Goal: Task Accomplishment & Management: Complete application form

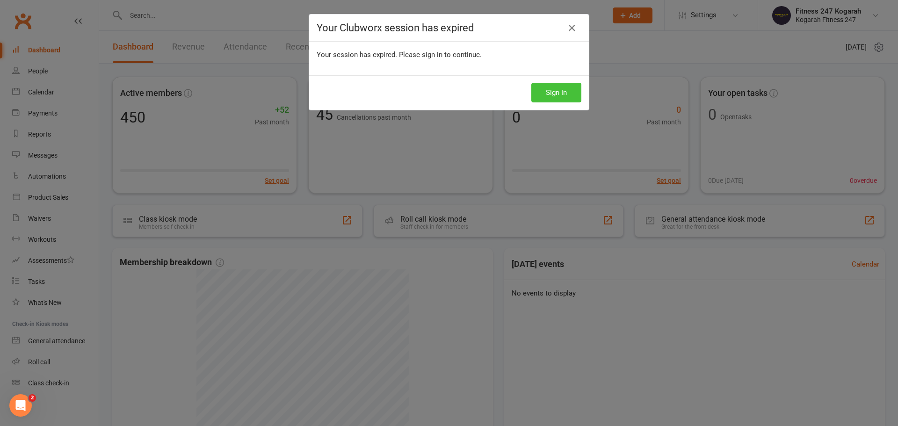
drag, startPoint x: 540, startPoint y: 89, endPoint x: 524, endPoint y: 77, distance: 19.7
click at [540, 88] on button "Sign In" at bounding box center [556, 93] width 50 height 20
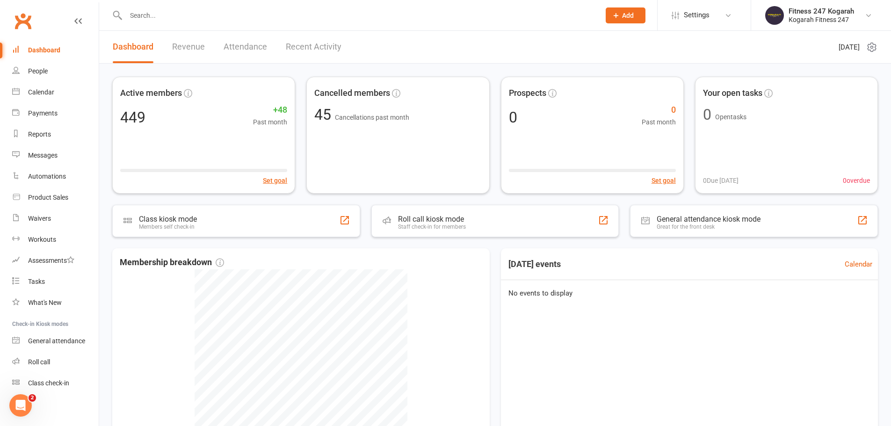
click at [211, 13] on input "text" at bounding box center [358, 15] width 470 height 13
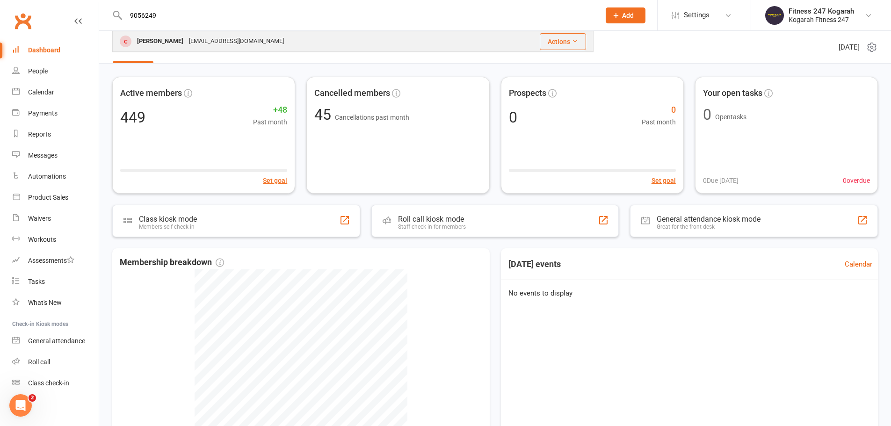
type input "9056249"
click at [152, 42] on div "[PERSON_NAME]" at bounding box center [160, 42] width 52 height 14
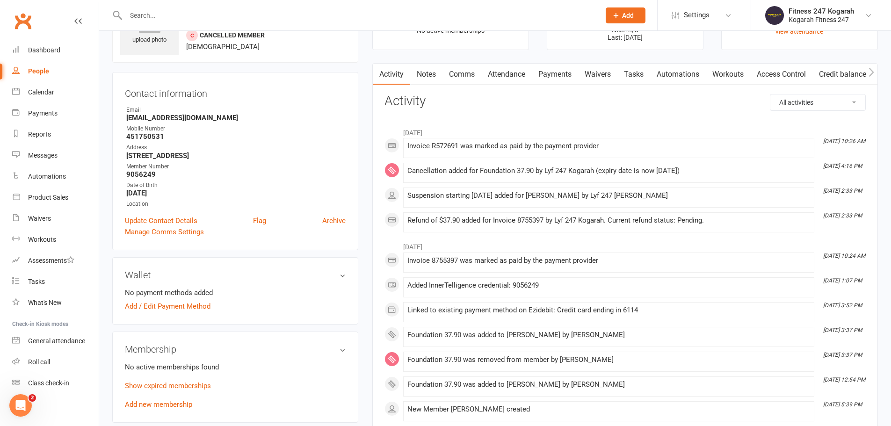
scroll to position [140, 0]
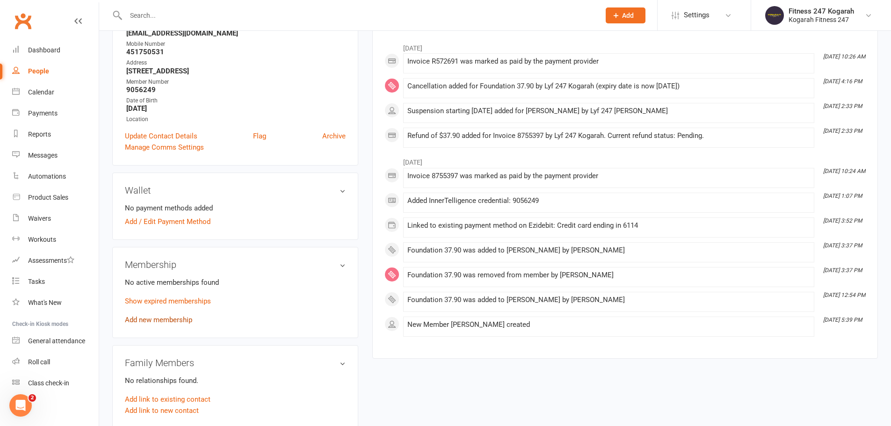
click at [173, 322] on link "Add new membership" at bounding box center [158, 320] width 67 height 8
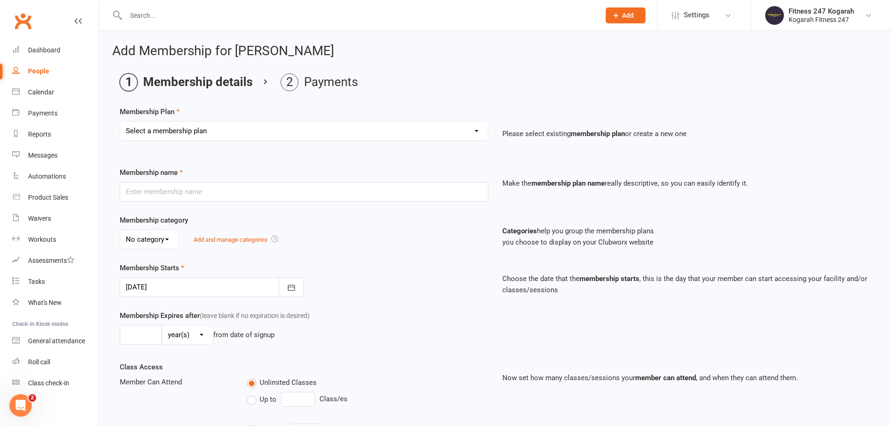
click at [197, 122] on select "Select a membership plan Create new Membership Plan Foundation 19.45 Foundation…" at bounding box center [303, 131] width 367 height 19
select select "18"
click at [120, 122] on select "Select a membership plan Create new Membership Plan Foundation 19.45 Foundation…" at bounding box center [303, 131] width 367 height 19
type input "TEAM MEMBERSHIP"
select select "2"
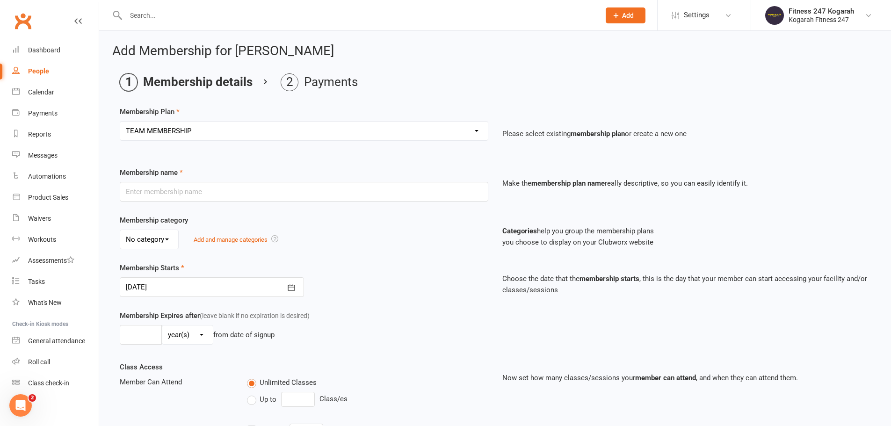
type input "0"
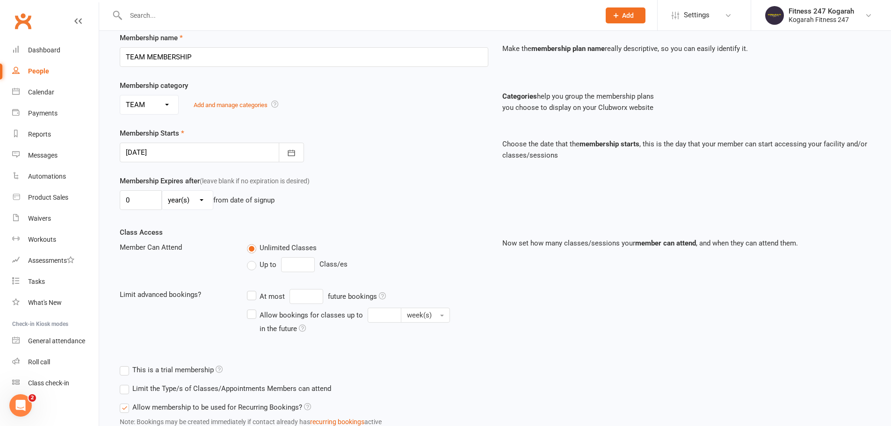
scroll to position [205, 0]
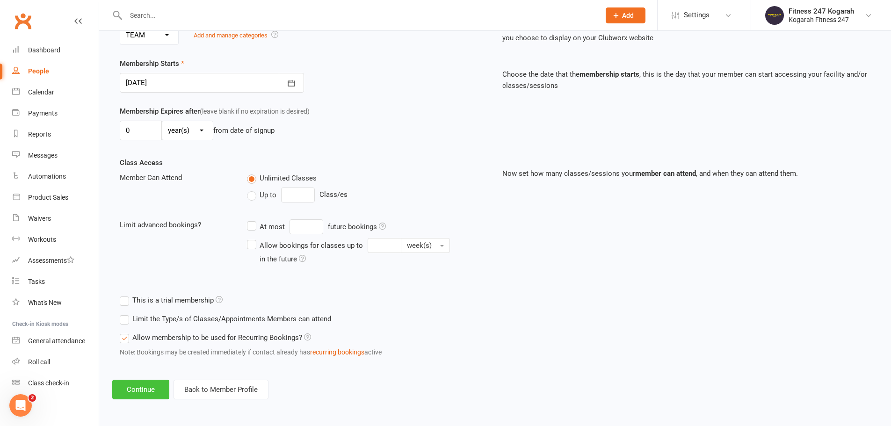
click at [152, 398] on button "Continue" at bounding box center [140, 390] width 57 height 20
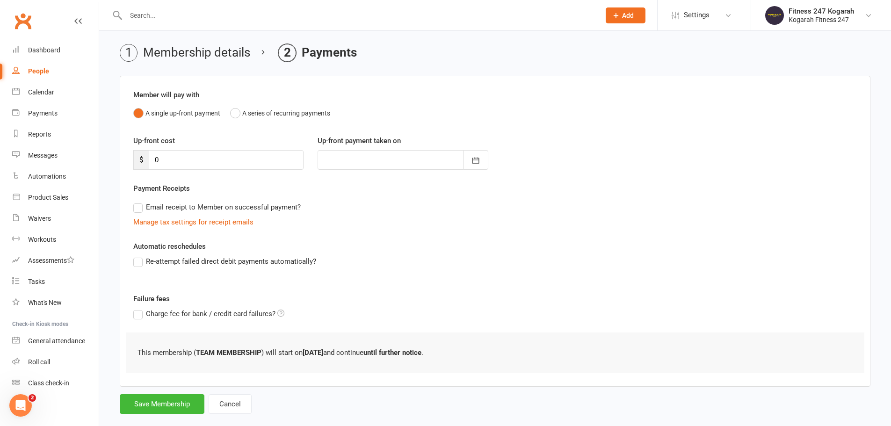
scroll to position [46, 0]
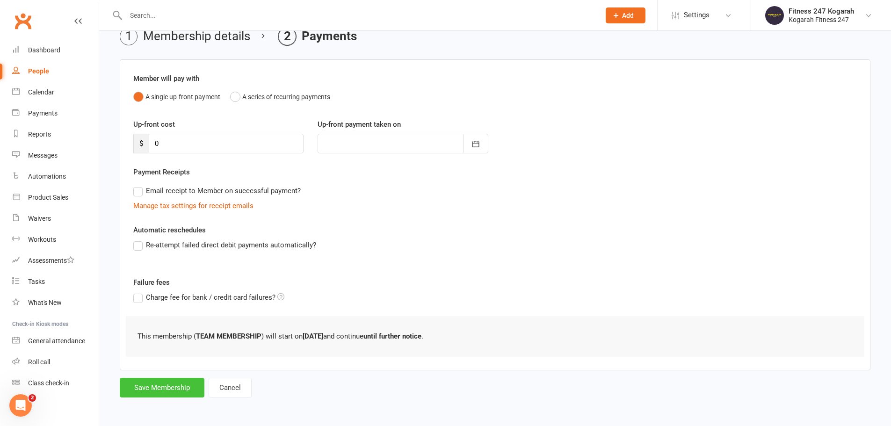
drag, startPoint x: 175, startPoint y: 387, endPoint x: 180, endPoint y: 370, distance: 17.3
click at [175, 387] on button "Save Membership" at bounding box center [162, 388] width 85 height 20
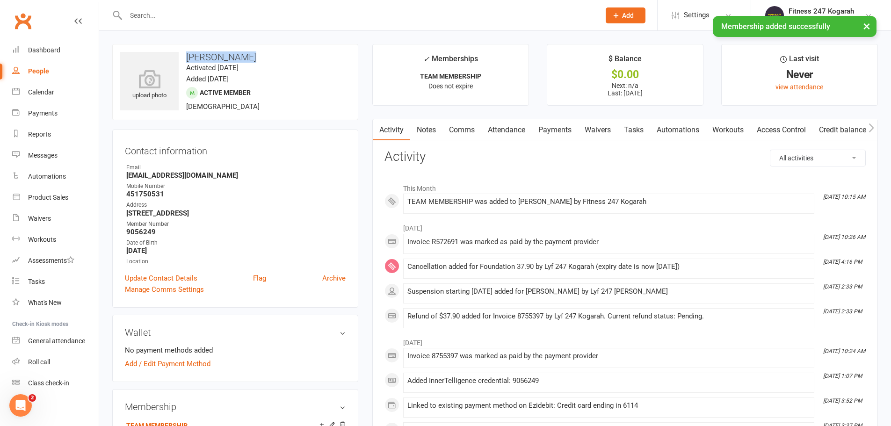
drag, startPoint x: 249, startPoint y: 58, endPoint x: 187, endPoint y: 59, distance: 62.2
click at [187, 59] on h3 "[PERSON_NAME]" at bounding box center [235, 57] width 230 height 10
copy h3 "[PERSON_NAME]"
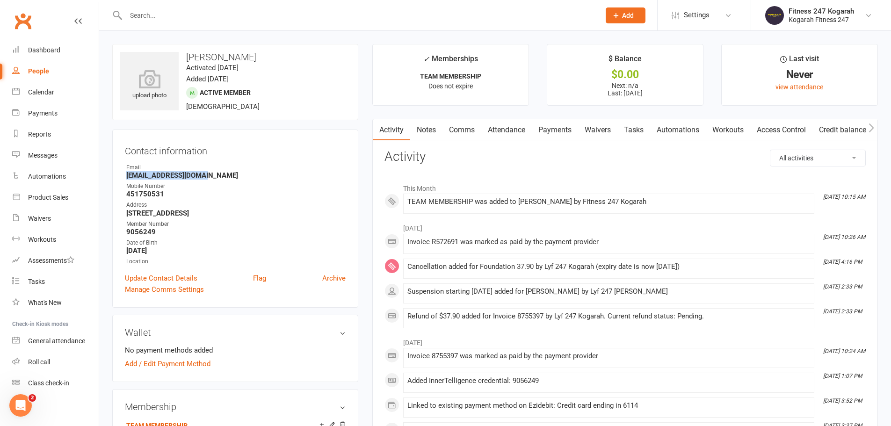
drag, startPoint x: 213, startPoint y: 175, endPoint x: 129, endPoint y: 175, distance: 83.7
click at [128, 178] on strong "[EMAIL_ADDRESS][DOMAIN_NAME]" at bounding box center [235, 175] width 219 height 8
copy strong "[EMAIL_ADDRESS][DOMAIN_NAME]"
drag, startPoint x: 168, startPoint y: 194, endPoint x: 128, endPoint y: 195, distance: 40.2
click at [128, 195] on strong "451750531" at bounding box center [235, 194] width 219 height 8
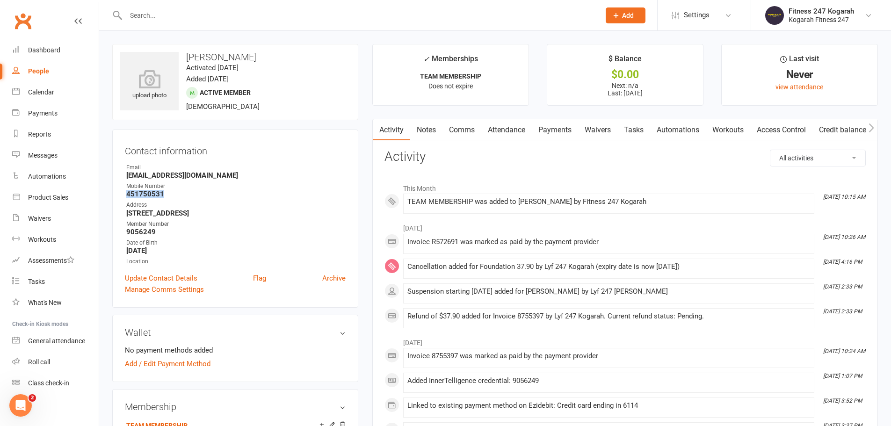
copy strong "451750531"
click at [777, 130] on link "Access Control" at bounding box center [781, 130] width 62 height 22
